Goal: Task Accomplishment & Management: Manage account settings

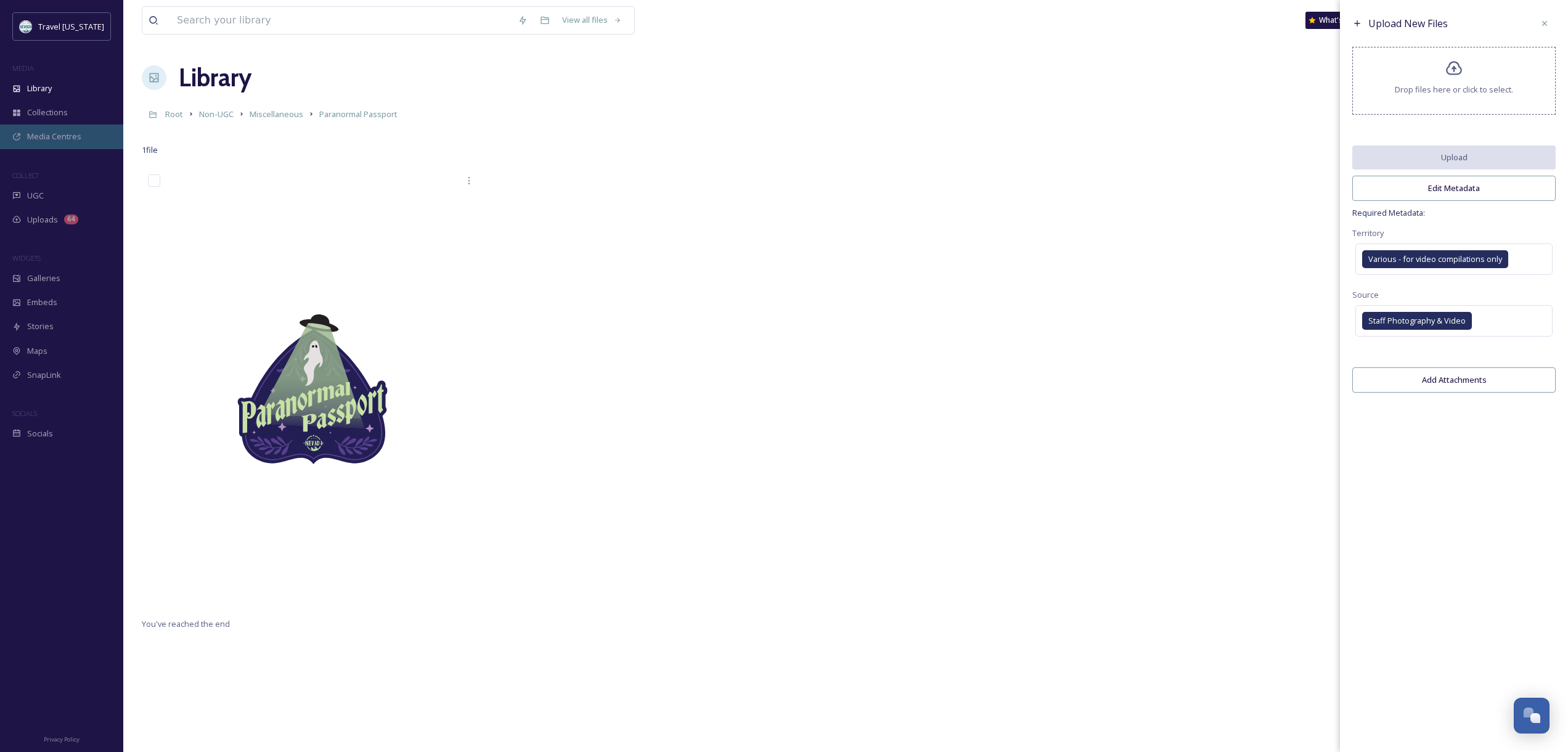
click at [51, 142] on div "Media Centres" at bounding box center [61, 136] width 123 height 24
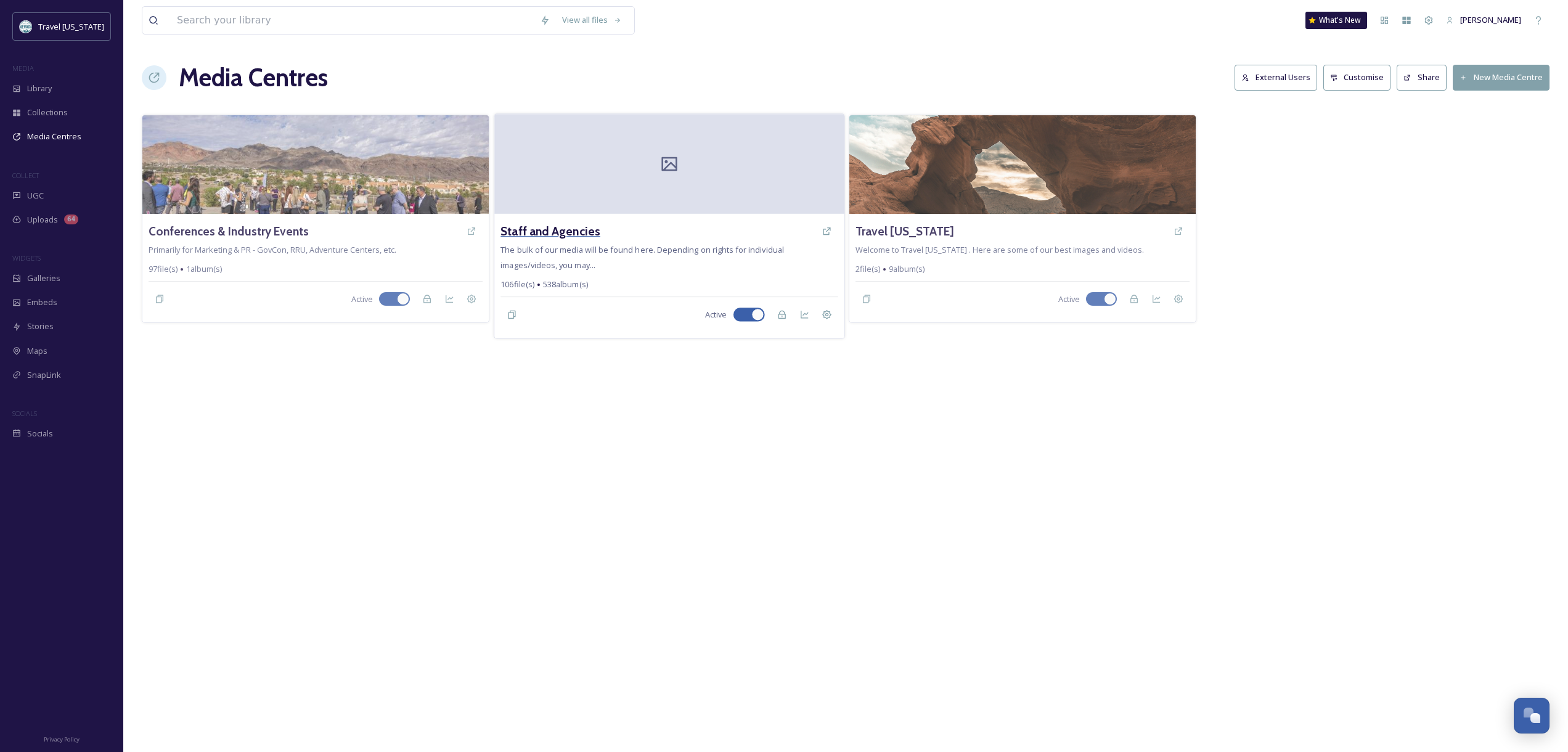
click at [526, 224] on h3 "Staff and Agencies" at bounding box center [550, 231] width 100 height 18
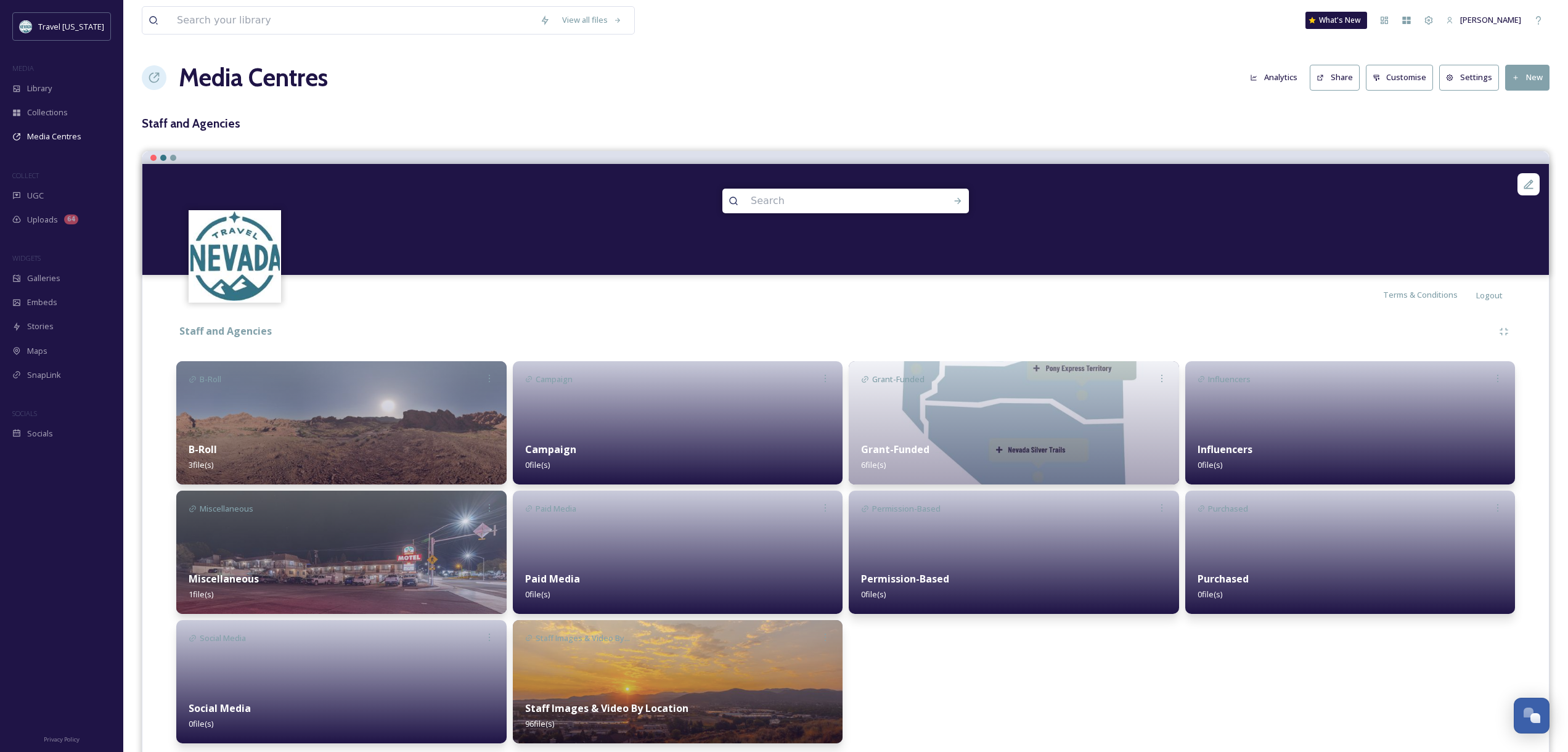
scroll to position [38, 0]
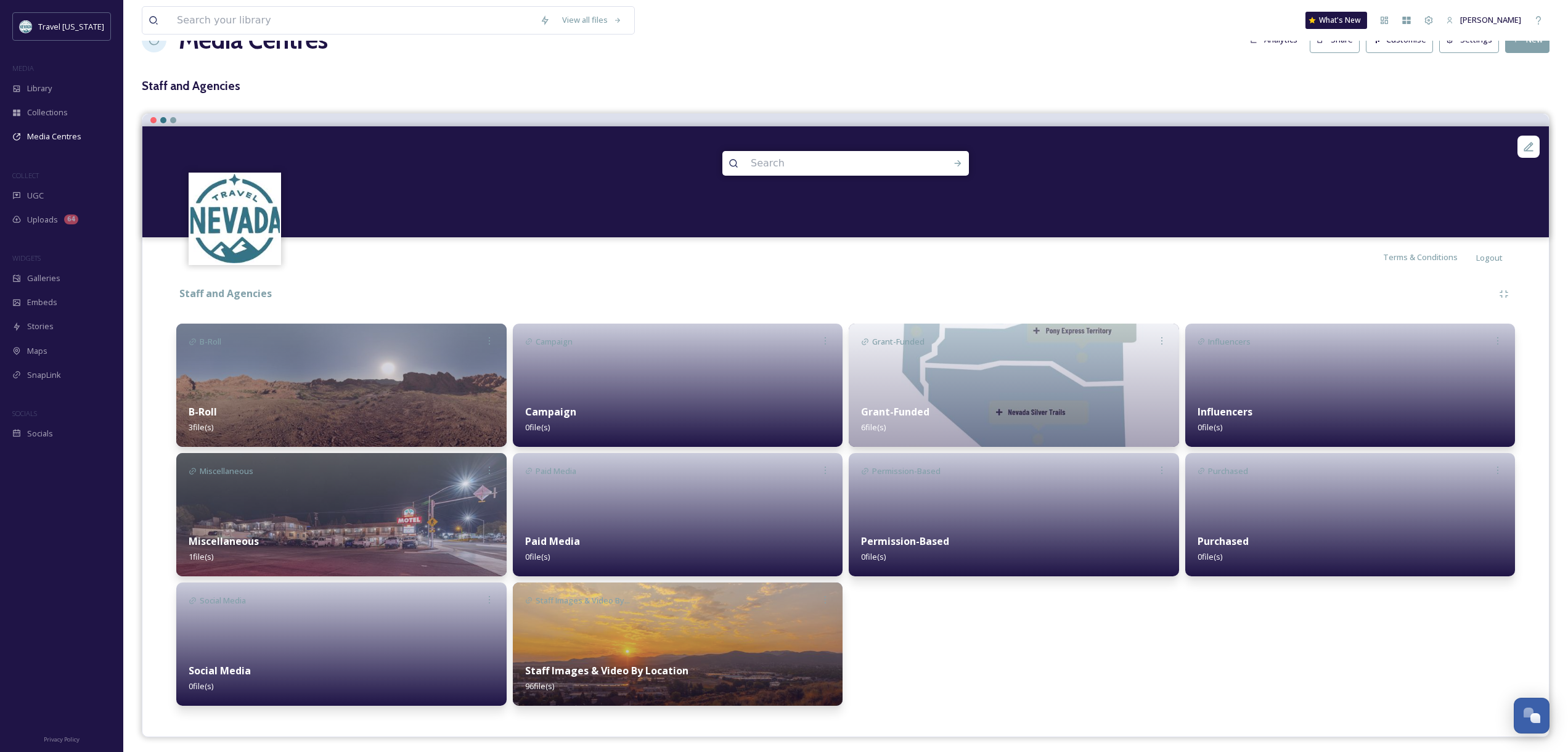
click at [259, 529] on div "Miscellaneous 1 file(s)" at bounding box center [341, 549] width 330 height 55
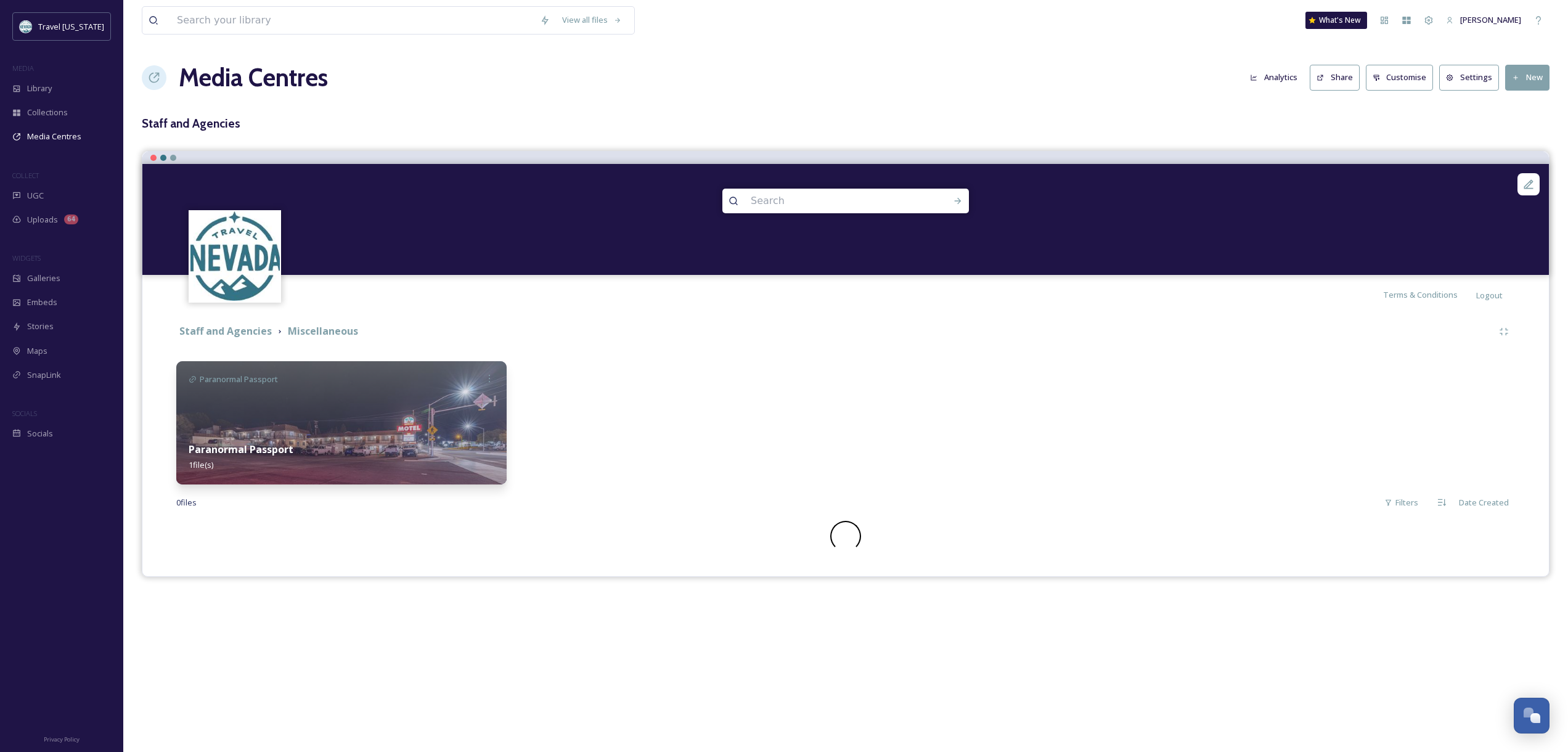
click at [265, 426] on img at bounding box center [341, 422] width 330 height 123
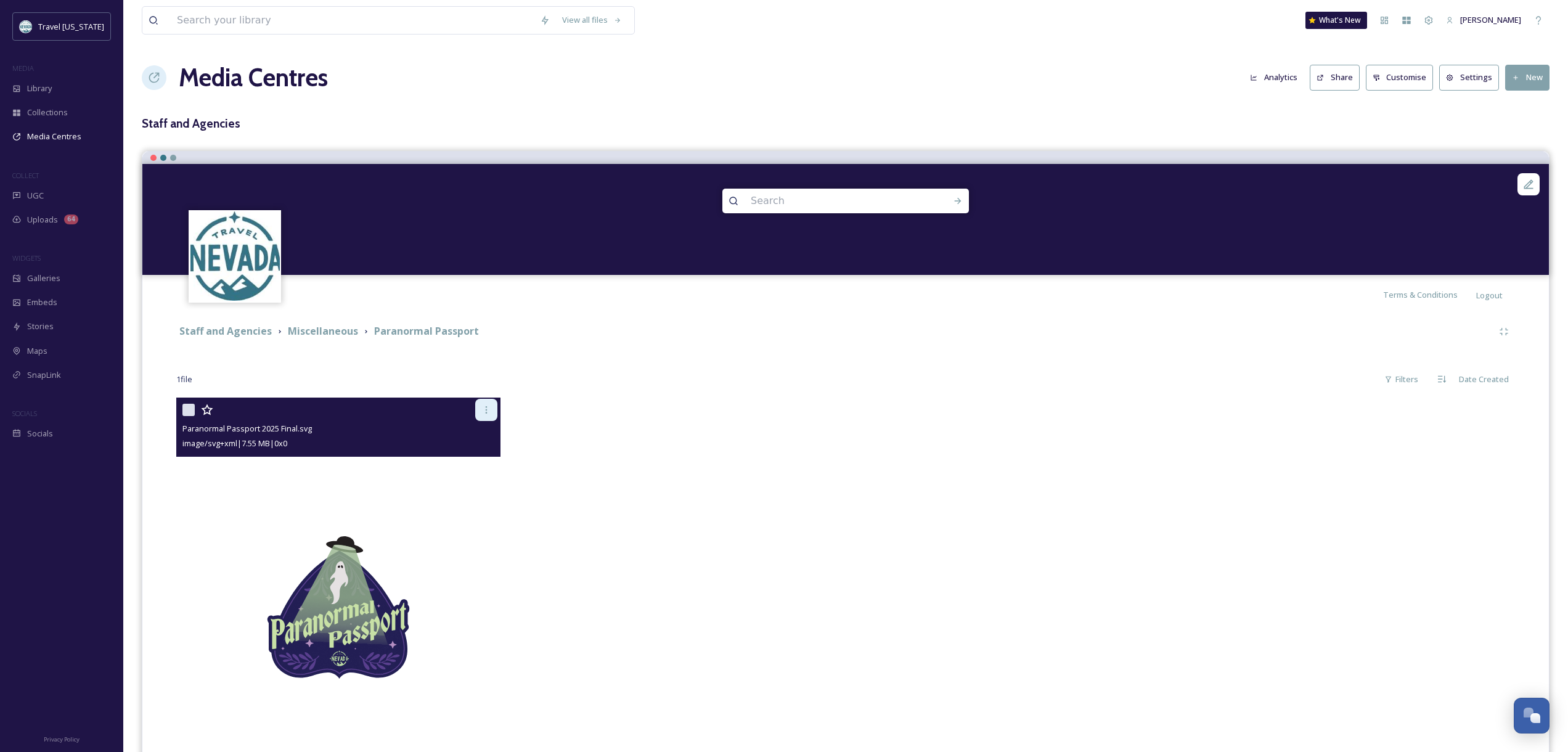
click at [487, 408] on icon at bounding box center [486, 409] width 10 height 10
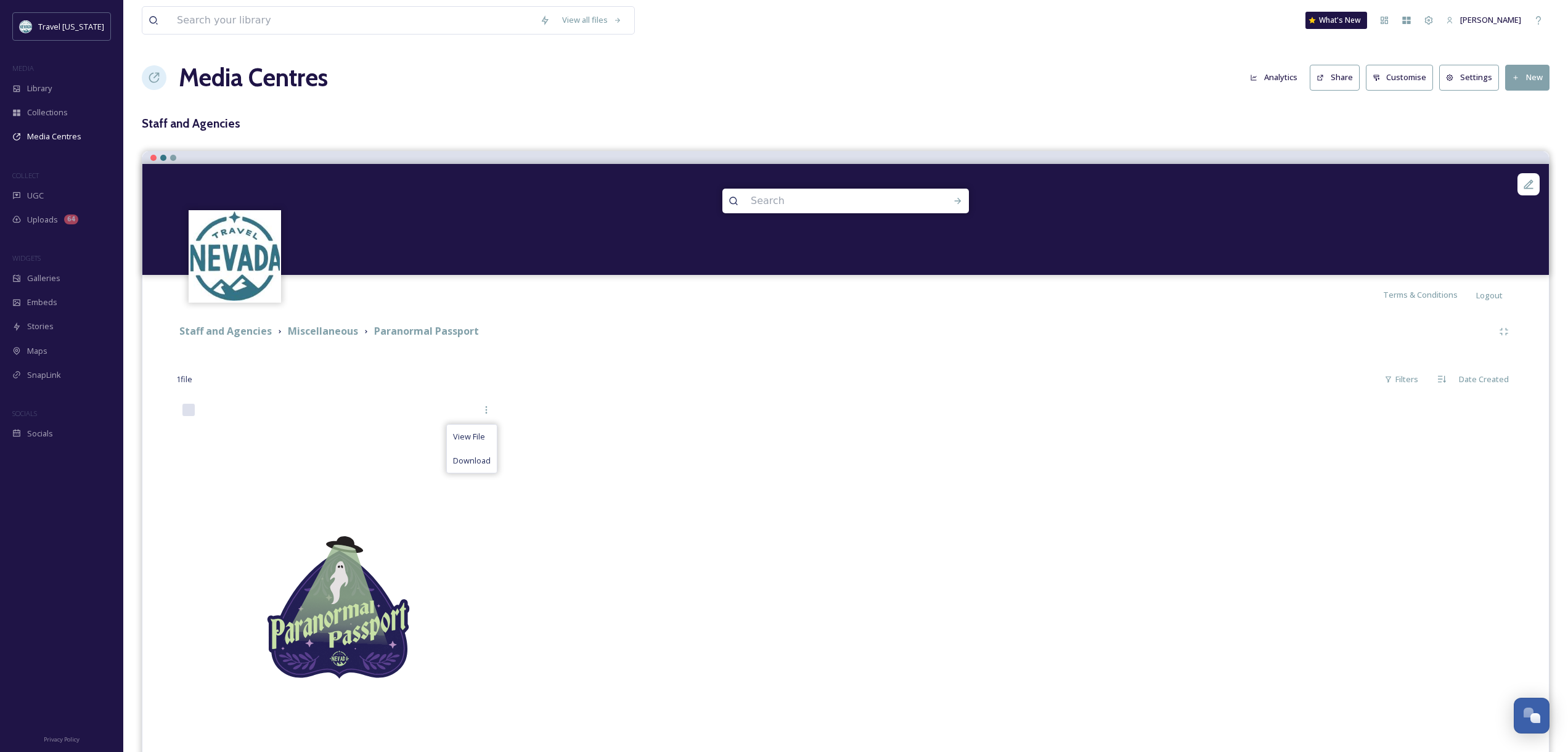
click at [703, 465] on div at bounding box center [678, 610] width 330 height 426
click at [1466, 21] on span "[PERSON_NAME]" at bounding box center [1491, 19] width 61 height 11
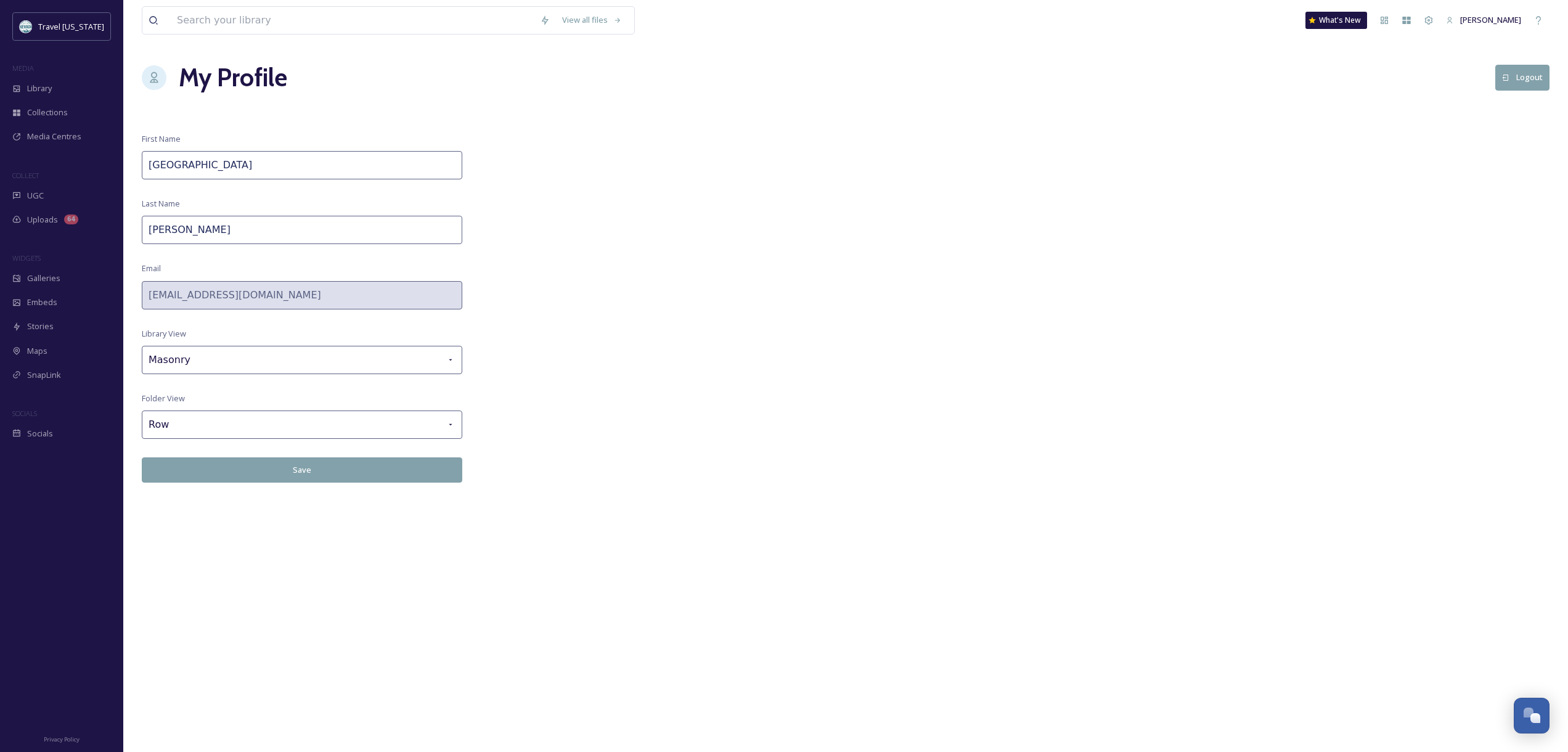
click at [241, 220] on input "[PERSON_NAME]" at bounding box center [302, 230] width 321 height 28
click at [241, 221] on input "[PERSON_NAME]" at bounding box center [302, 230] width 321 height 28
click at [242, 222] on input "[PERSON_NAME]" at bounding box center [302, 230] width 321 height 28
type input "Hawthorne"
click at [277, 362] on div "Masonry" at bounding box center [302, 360] width 321 height 28
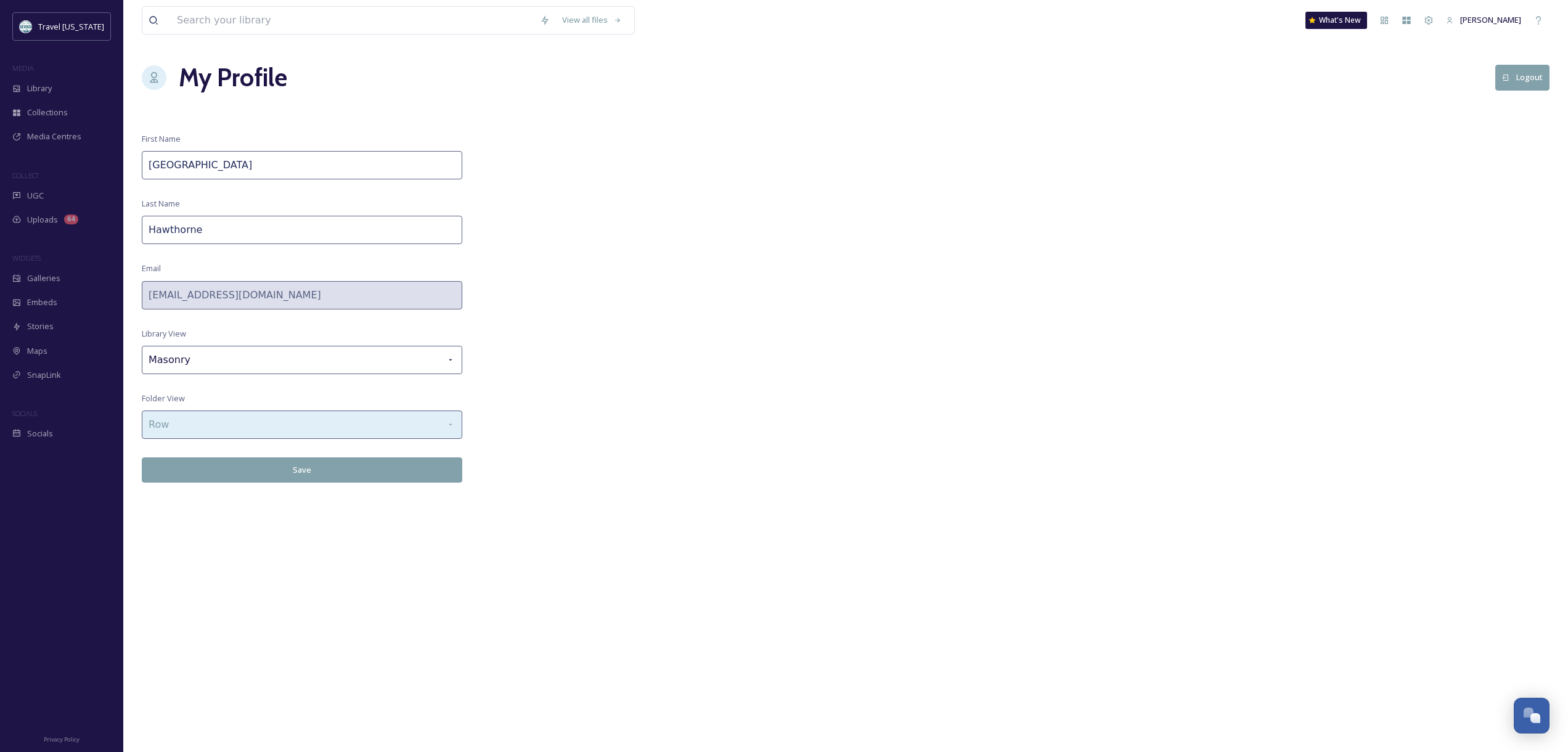
drag, startPoint x: 713, startPoint y: 396, endPoint x: 427, endPoint y: 426, distance: 287.6
click at [713, 395] on div "View all files What's [GEOGRAPHIC_DATA][PERSON_NAME][GEOGRAPHIC_DATA] My Profil…" at bounding box center [846, 376] width 1445 height 752
click at [342, 424] on div "Row" at bounding box center [302, 425] width 321 height 28
click at [268, 457] on div "Grid" at bounding box center [302, 454] width 319 height 24
click at [316, 473] on button "Save" at bounding box center [302, 470] width 321 height 25
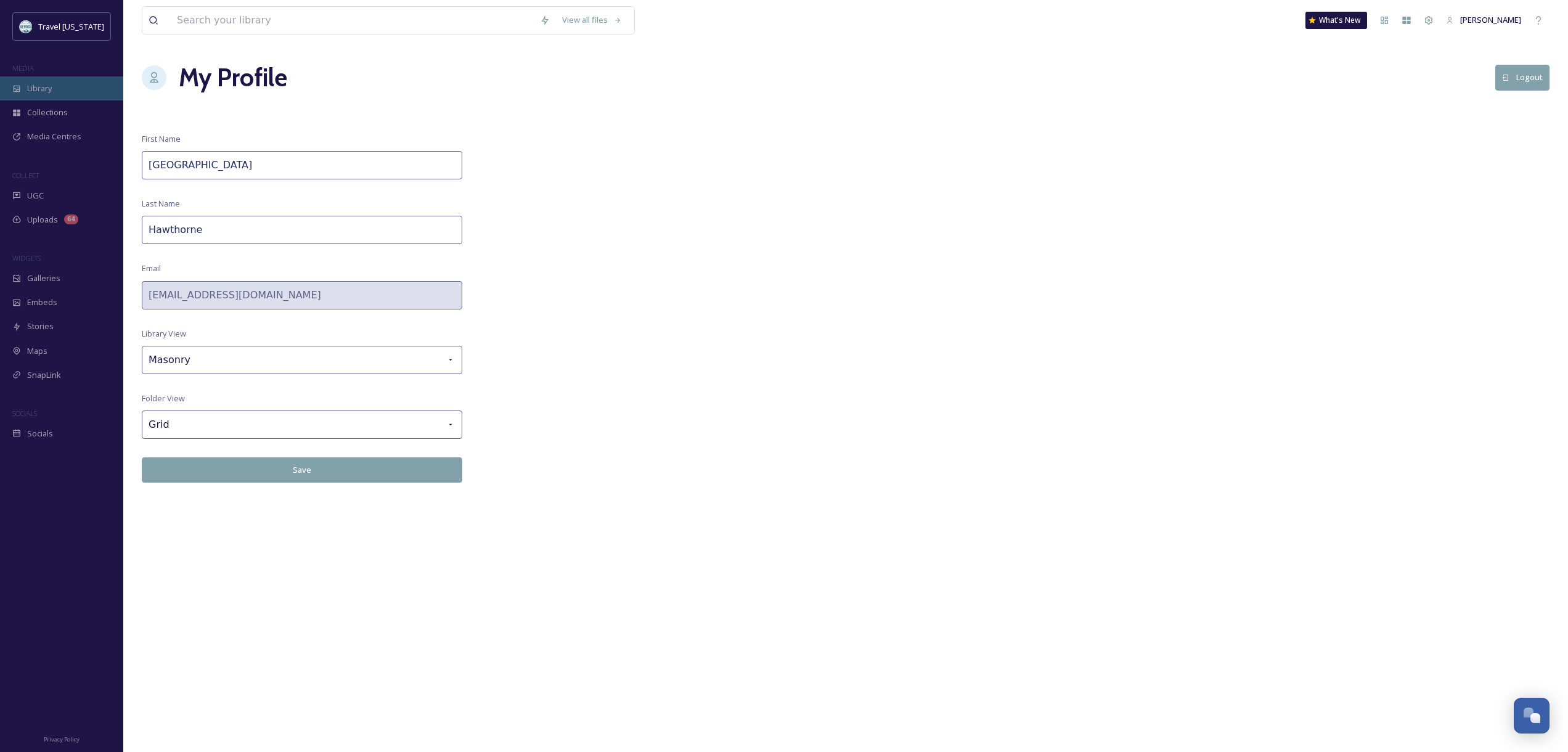
click at [35, 92] on span "Library" at bounding box center [39, 88] width 24 height 12
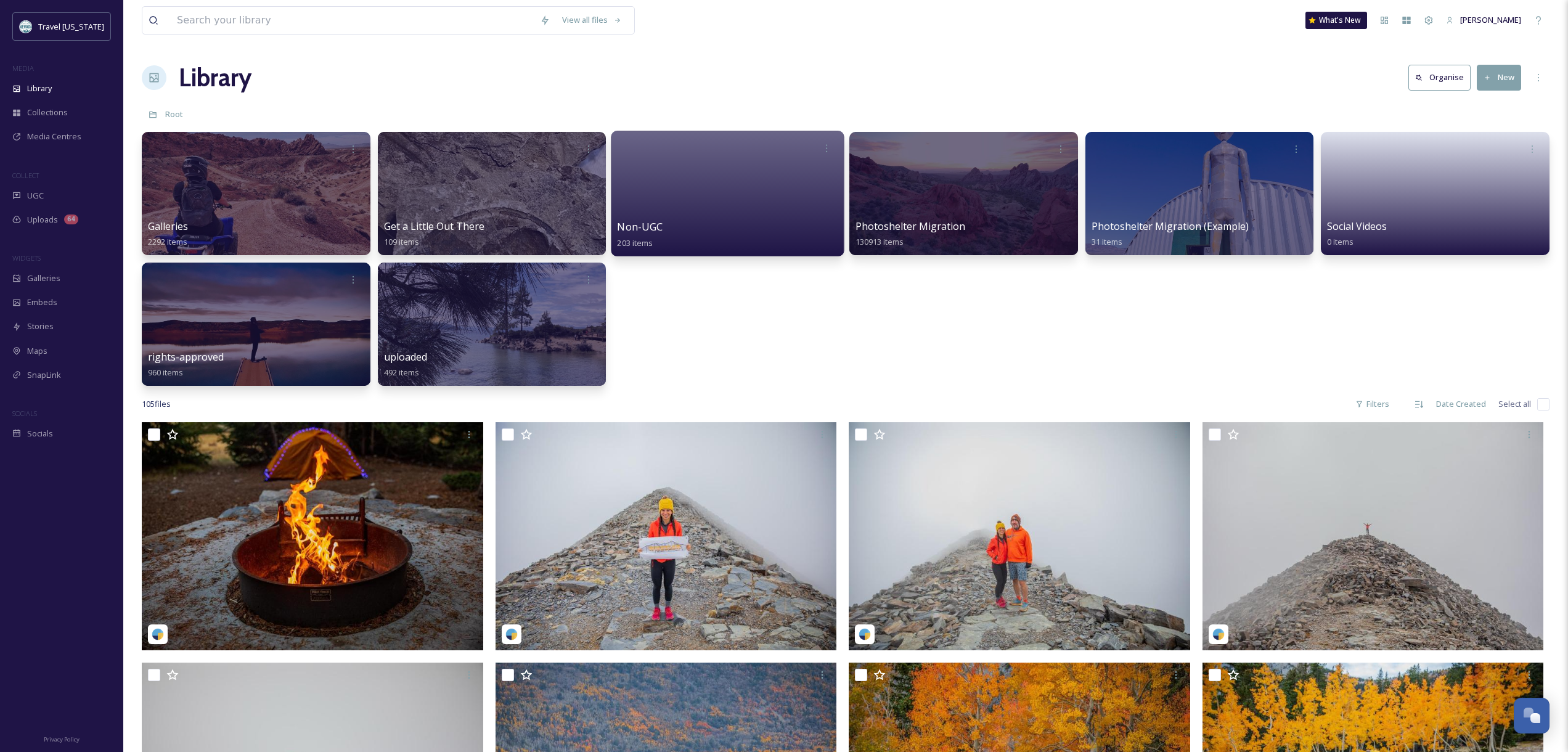
click at [684, 203] on div at bounding box center [728, 193] width 233 height 126
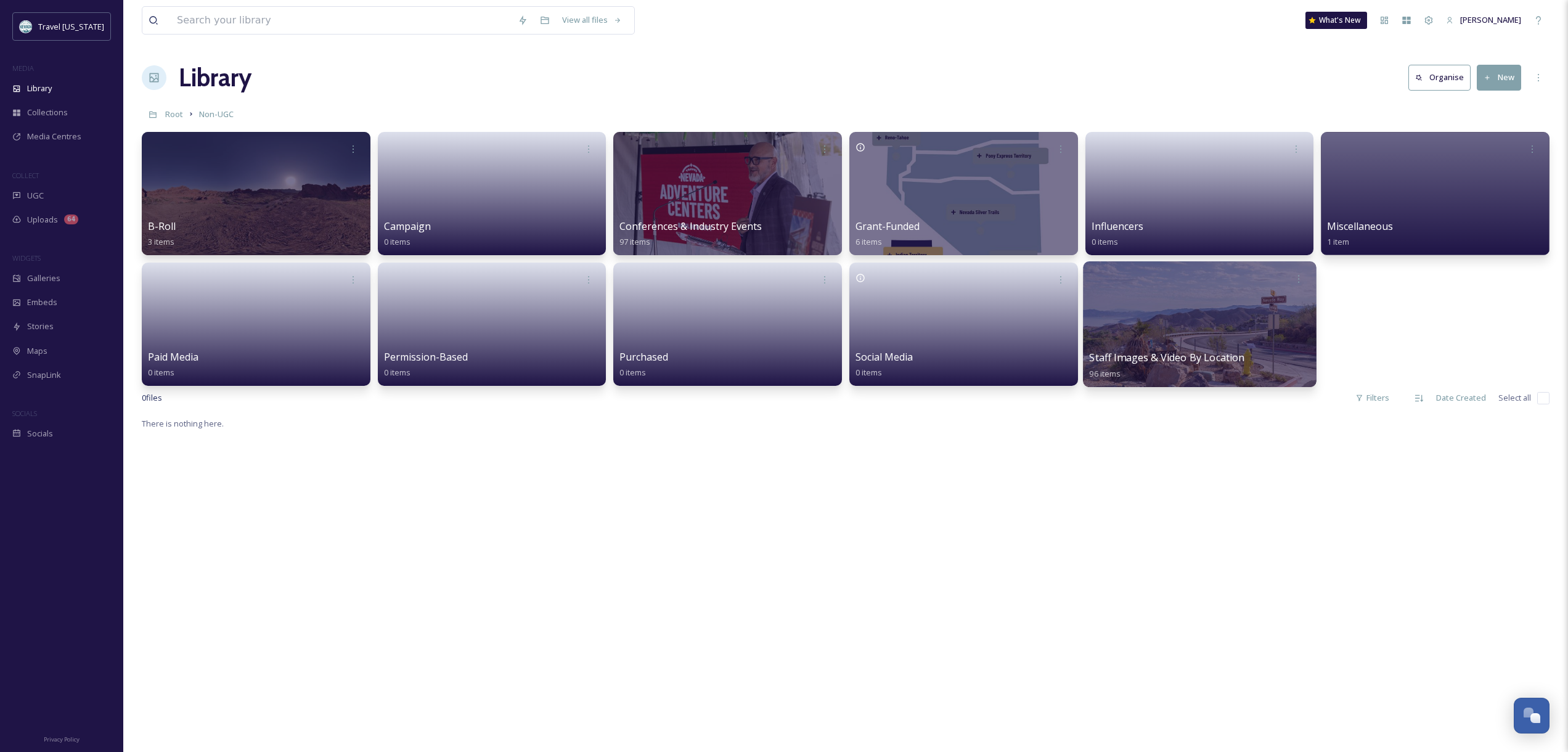
click at [1176, 344] on div at bounding box center [1199, 324] width 233 height 126
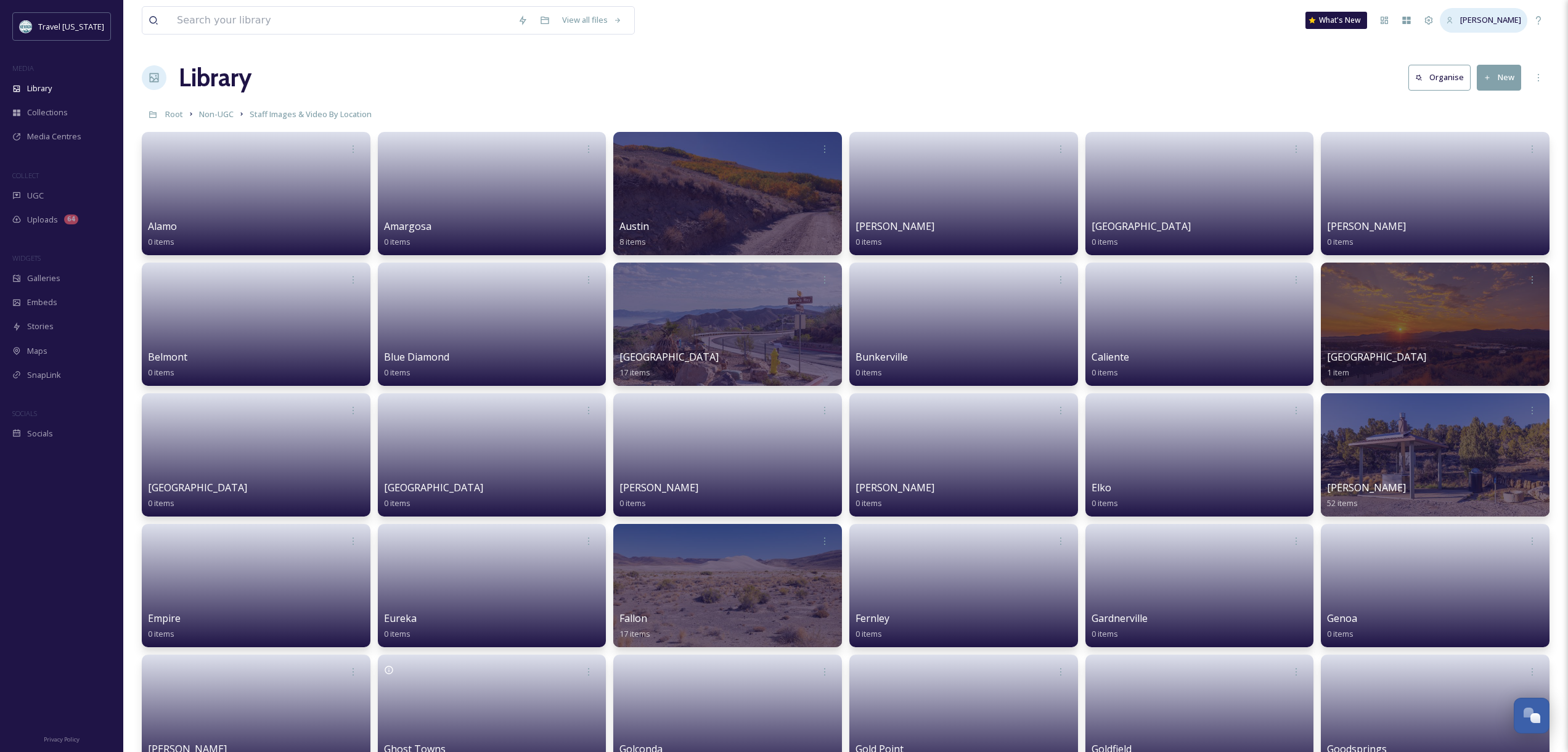
click at [1486, 10] on div "[PERSON_NAME]" at bounding box center [1483, 20] width 88 height 24
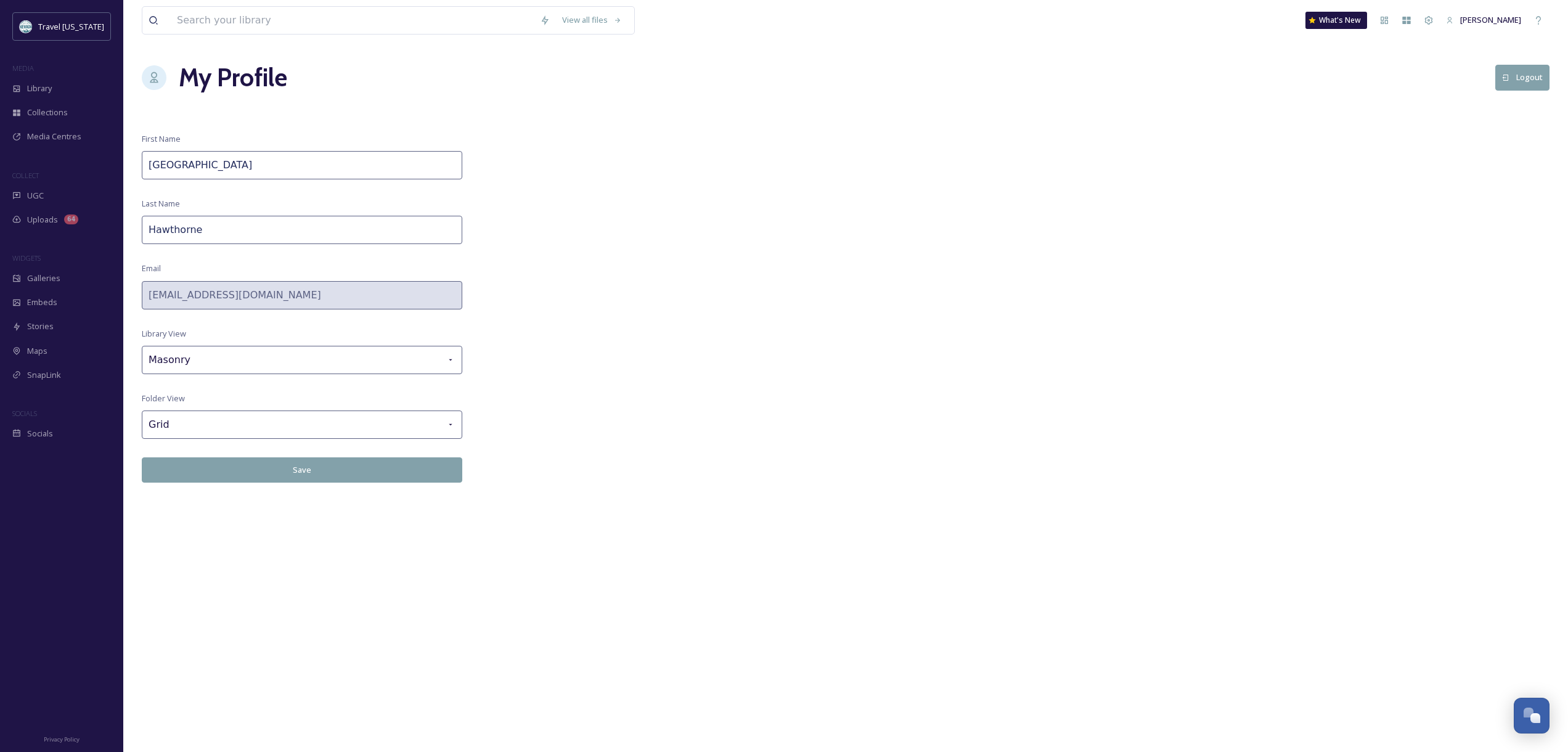
drag, startPoint x: 456, startPoint y: 119, endPoint x: 125, endPoint y: 118, distance: 331.0
click at [434, 119] on div "View all files What's [GEOGRAPHIC_DATA][PERSON_NAME] My Profile Logout First Na…" at bounding box center [846, 376] width 1445 height 752
click at [18, 82] on div "Library" at bounding box center [61, 88] width 123 height 24
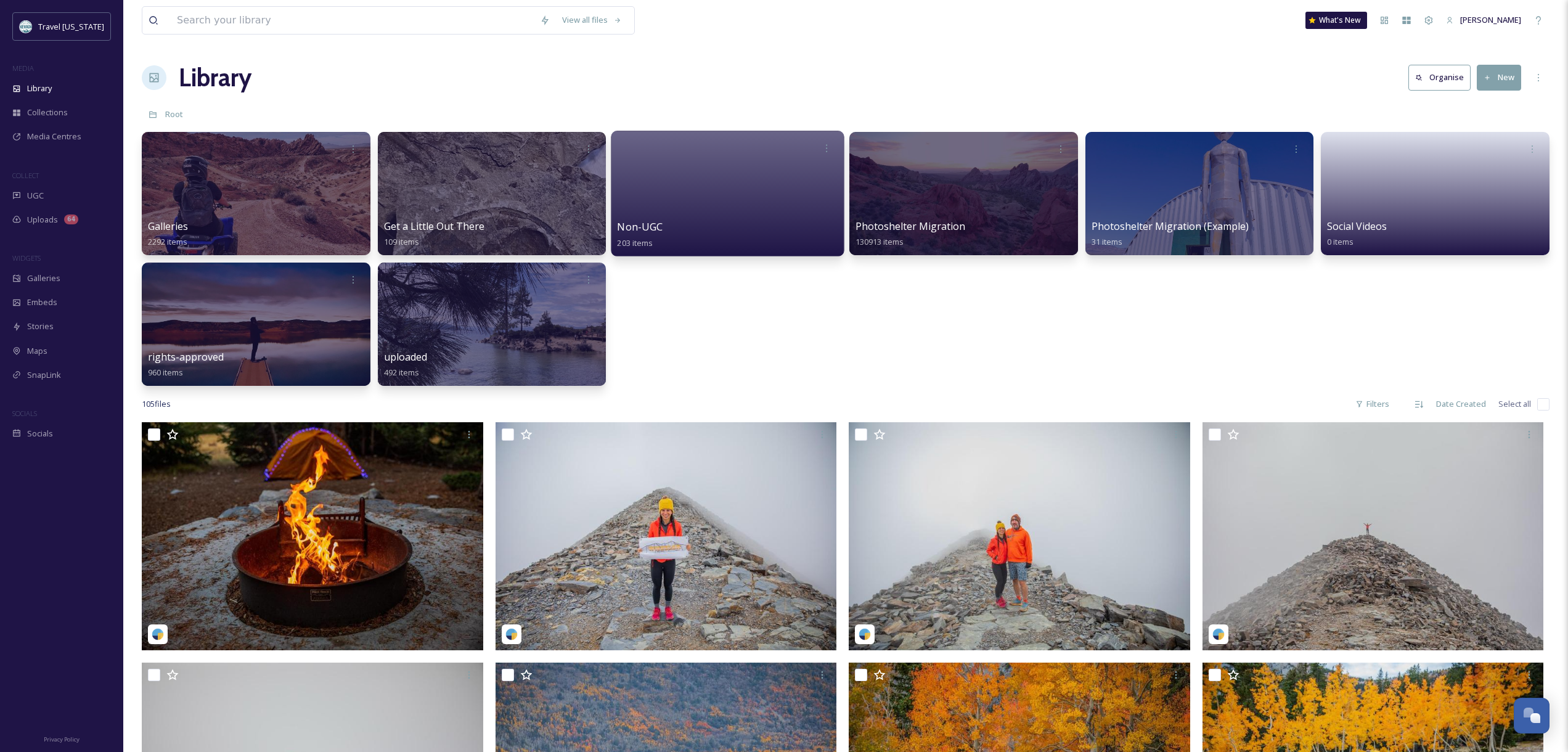
click at [682, 225] on div "Non-UGC 203 items" at bounding box center [728, 235] width 220 height 31
click at [649, 199] on div at bounding box center [728, 193] width 233 height 126
